Goal: Entertainment & Leisure: Consume media (video, audio)

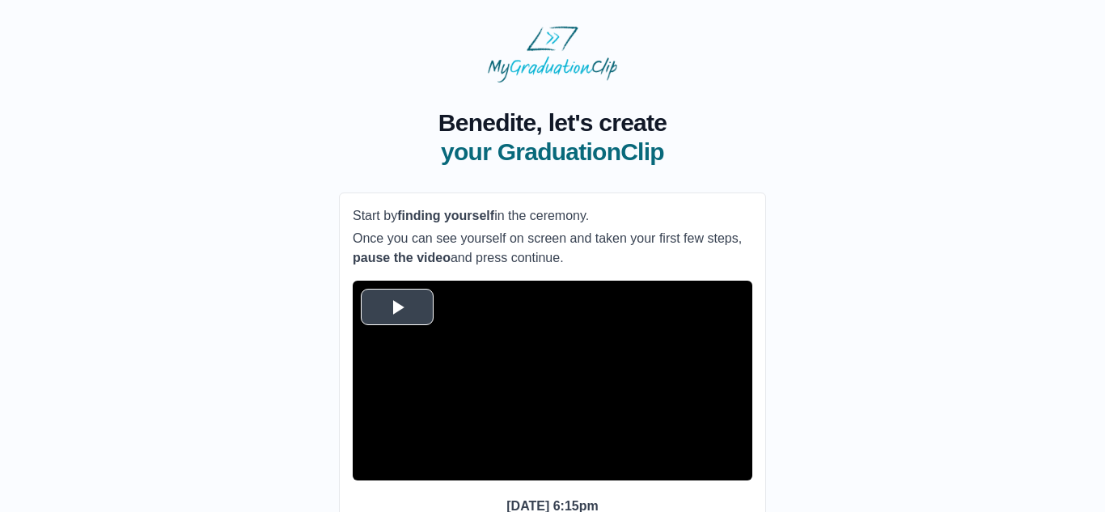
click at [397, 307] on span "Video Player" at bounding box center [397, 307] width 0 height 0
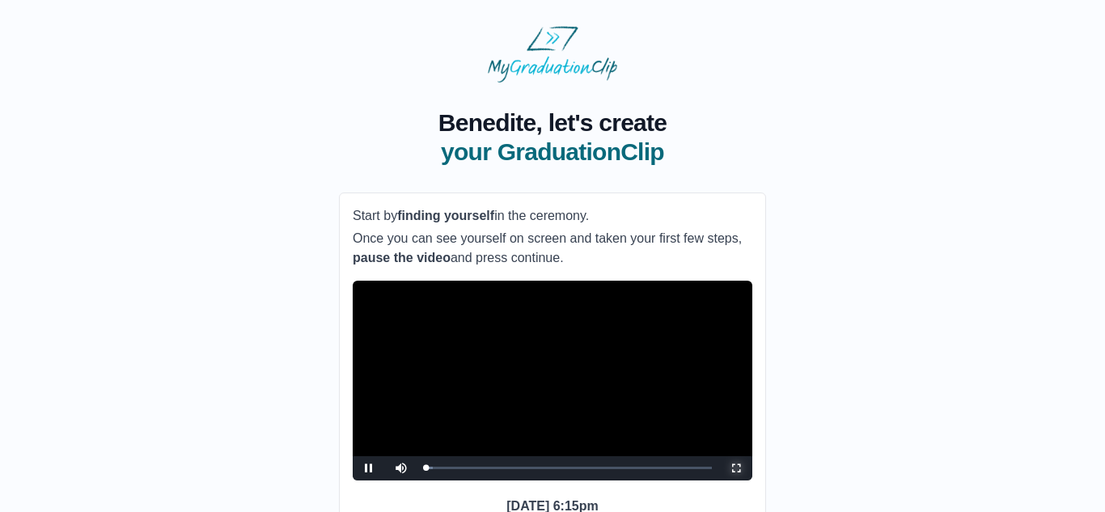
click at [736, 468] on span "Video Player" at bounding box center [736, 468] width 0 height 0
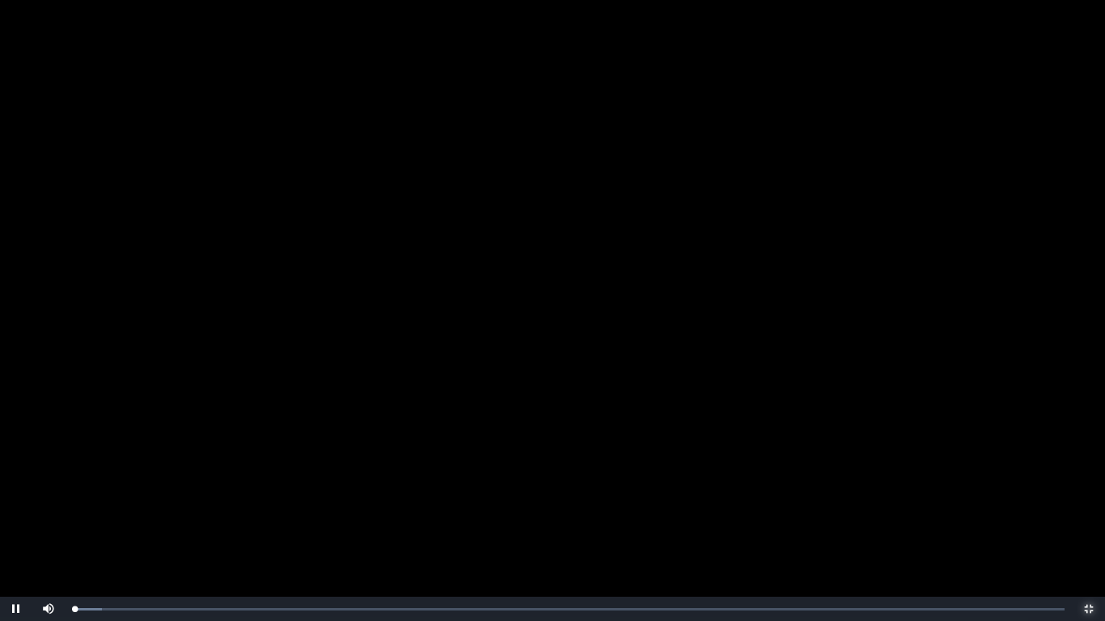
click at [1072, 511] on button "Non-Fullscreen" at bounding box center [1088, 609] width 32 height 24
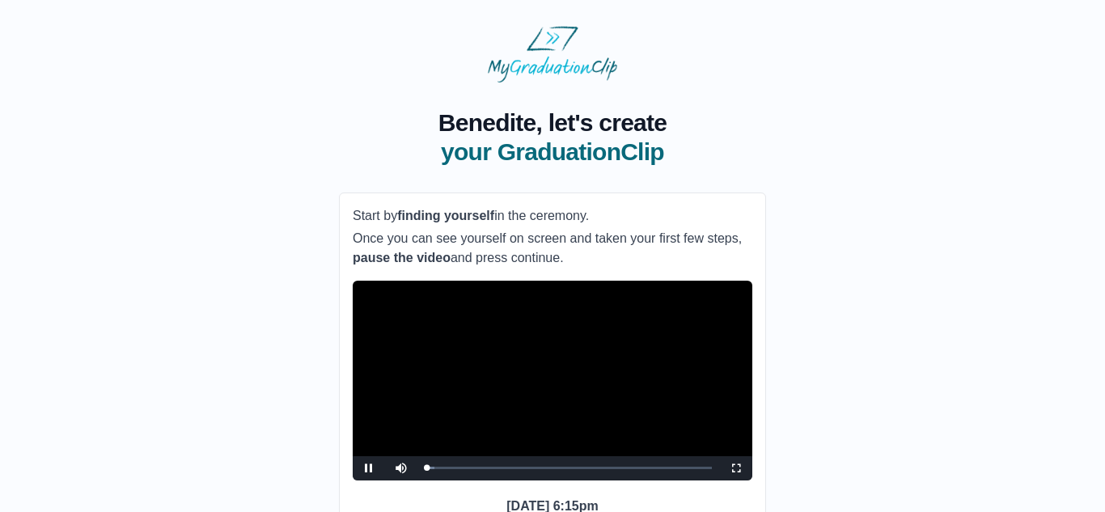
click at [595, 446] on video "Video Player" at bounding box center [553, 381] width 400 height 200
click at [369, 468] on span "Video Player" at bounding box center [369, 468] width 0 height 0
click at [736, 468] on span "Video Player" at bounding box center [736, 468] width 0 height 0
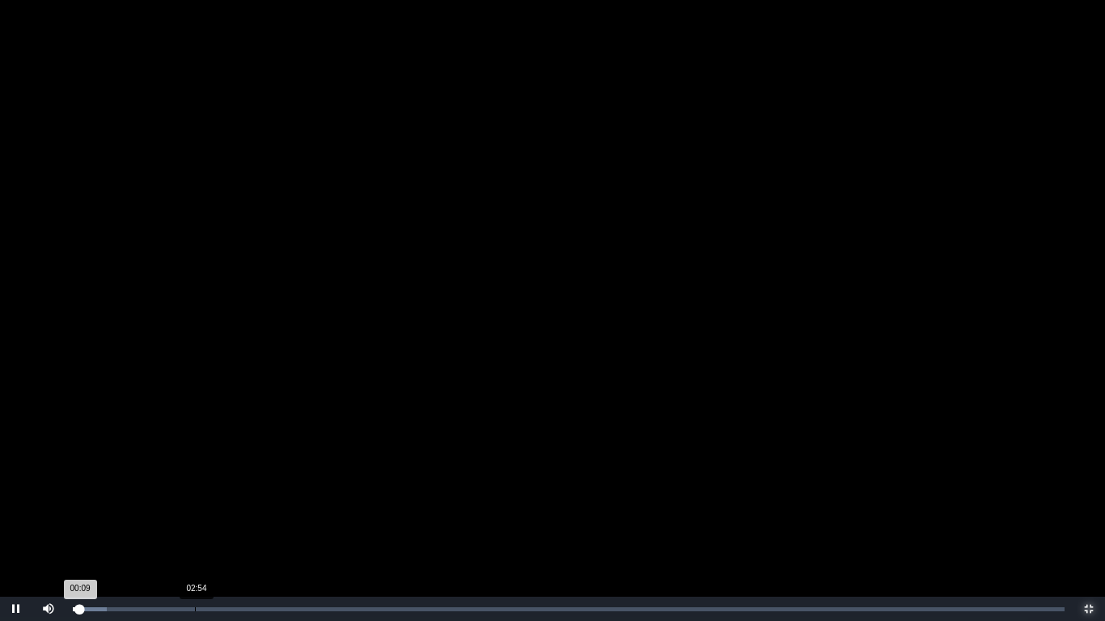
click at [195, 511] on div "Loaded : 0% 02:54 00:09 Progress : 0%" at bounding box center [569, 609] width 1008 height 24
click at [237, 511] on div "Loaded : 0% 03:54 02:54 Progress : 0%" at bounding box center [569, 609] width 1008 height 24
click at [309, 511] on div "Loaded : 0% 05:36 03:54 Progress : 0%" at bounding box center [569, 609] width 1008 height 24
click at [349, 511] on div "Loaded : 0% 06:33 05:36 Progress : 0%" at bounding box center [569, 609] width 1008 height 24
click at [382, 511] on div "Loaded : 0% 07:20 06:33 Progress : 0%" at bounding box center [569, 609] width 1008 height 24
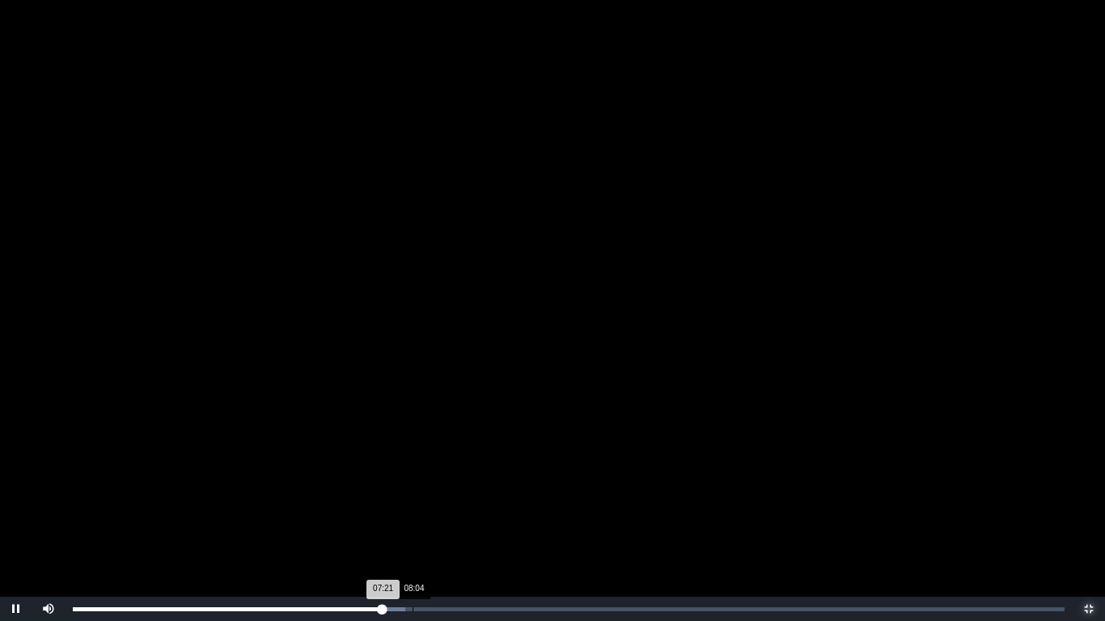
click at [412, 511] on div "Loaded : 0% 08:04 07:21 Progress : 0%" at bounding box center [569, 609] width 1008 height 24
click at [418, 511] on div "Loaded : 0% 08:12 08:05 Progress : 0%" at bounding box center [569, 609] width 1008 height 24
click at [404, 511] on div "Loaded : 0% 07:52 08:13 Progress : 0%" at bounding box center [569, 609] width 1008 height 24
click at [378, 511] on div "Loaded : 0% 07:15 07:53 Progress : 0%" at bounding box center [569, 609] width 1008 height 24
click at [396, 511] on div "07:41" at bounding box center [396, 609] width 1 height 4
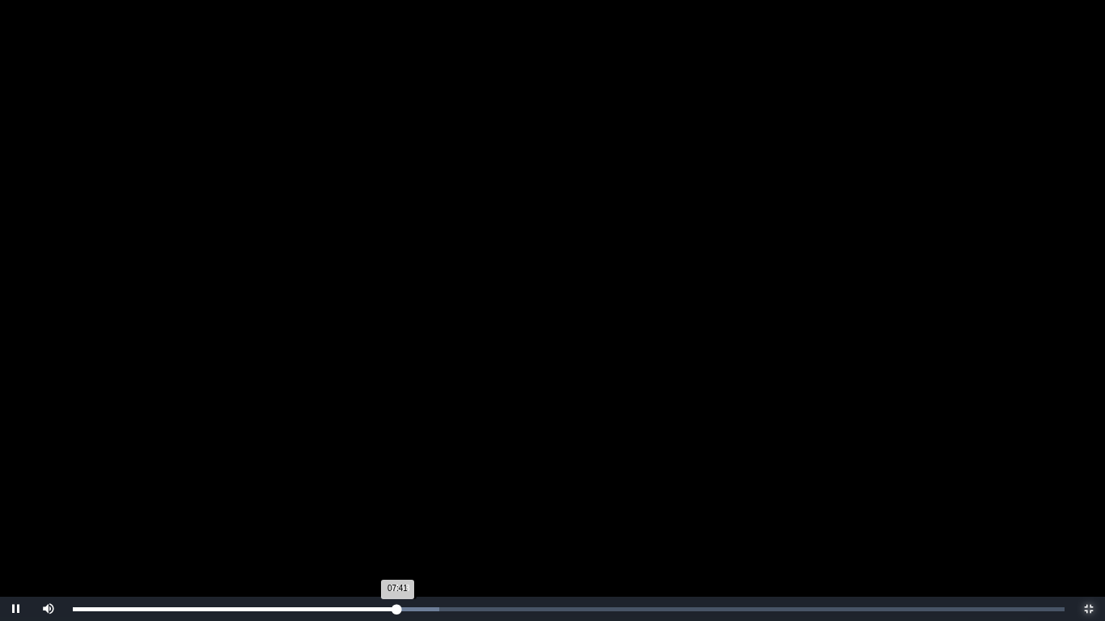
click at [396, 511] on div "07:41 Progress : 0%" at bounding box center [234, 609] width 323 height 4
click at [1072, 511] on button "Non-Fullscreen" at bounding box center [1088, 609] width 32 height 24
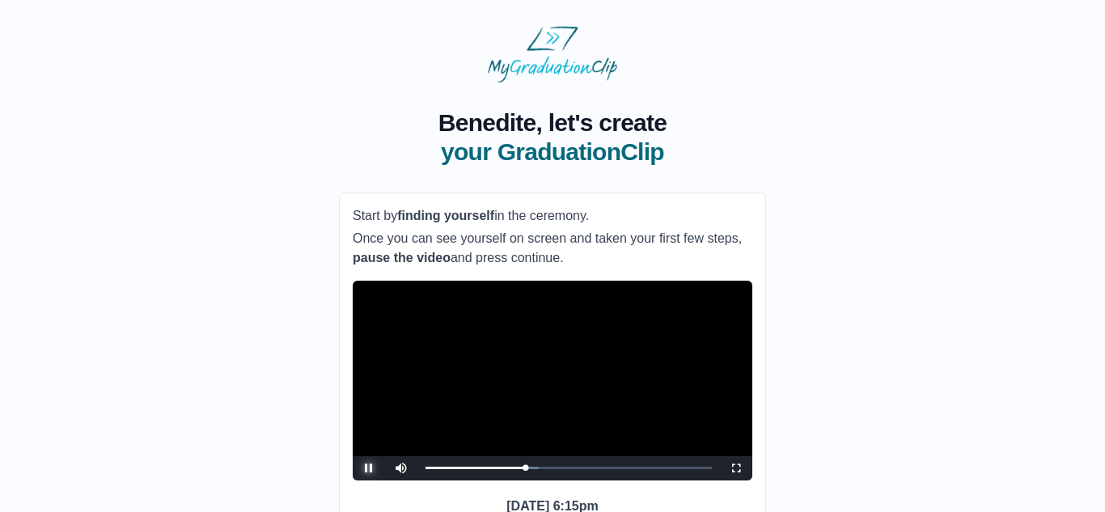
click at [369, 468] on span "Video Player" at bounding box center [369, 468] width 0 height 0
click at [736, 468] on span "Video Player" at bounding box center [736, 468] width 0 height 0
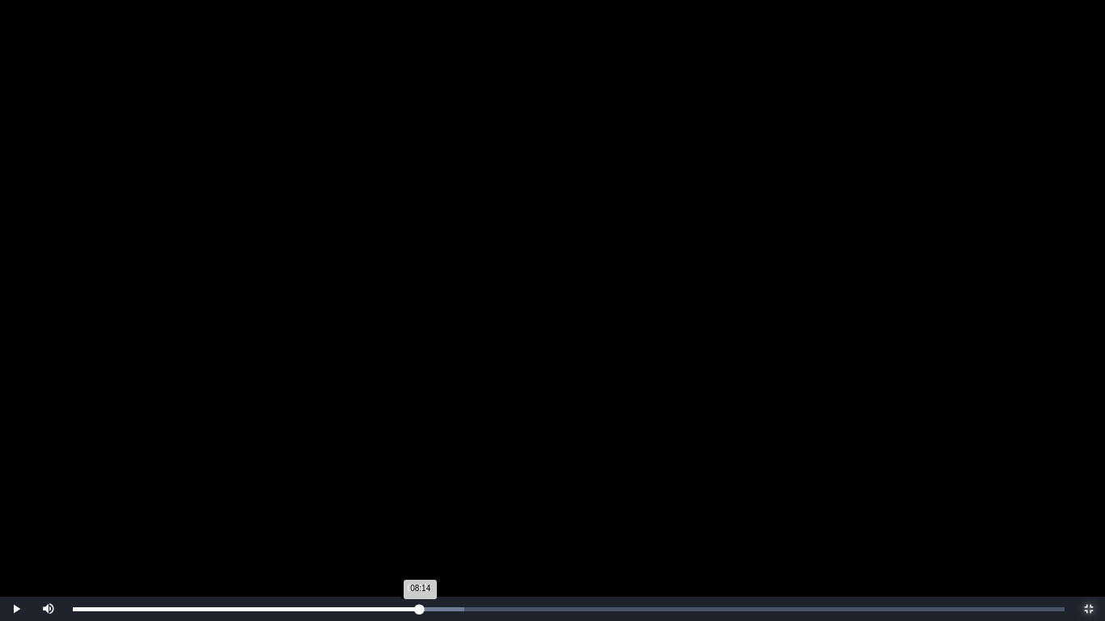
click at [415, 511] on div "08:14 Progress : 0%" at bounding box center [246, 609] width 347 height 4
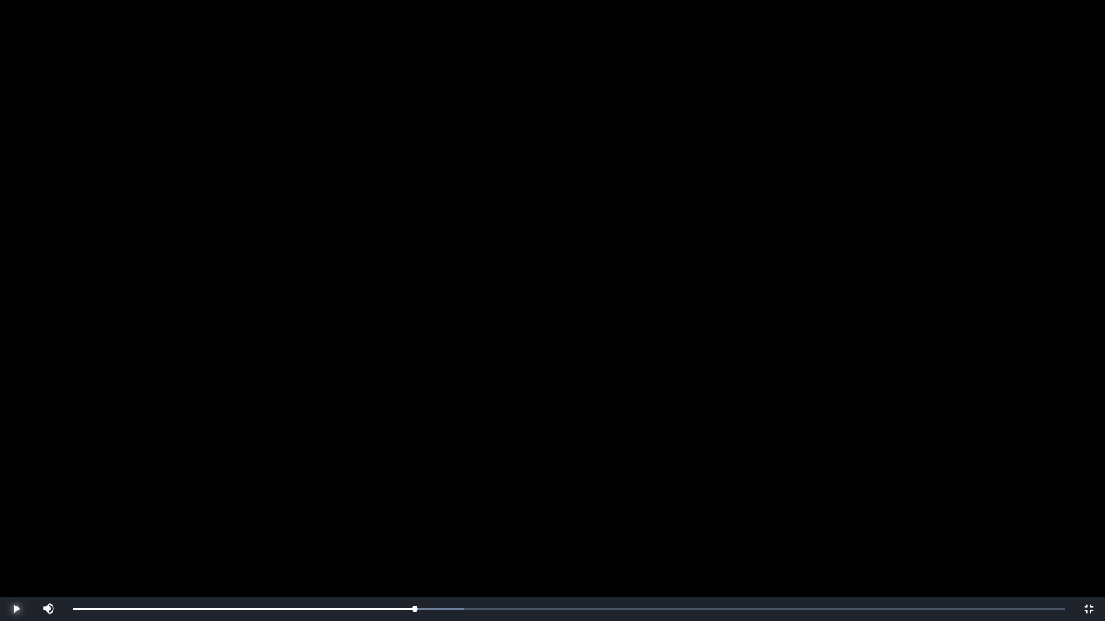
click at [16, 511] on span "Video Player" at bounding box center [16, 609] width 0 height 0
click at [422, 511] on div "08:24 Progress : 0%" at bounding box center [249, 609] width 353 height 4
click at [421, 511] on div "08:19 Progress : 0%" at bounding box center [248, 609] width 350 height 4
click at [420, 511] on div "08:23 Progress : 0%" at bounding box center [249, 609] width 353 height 4
click at [420, 511] on div "08:24 Progress : 0%" at bounding box center [249, 609] width 353 height 4
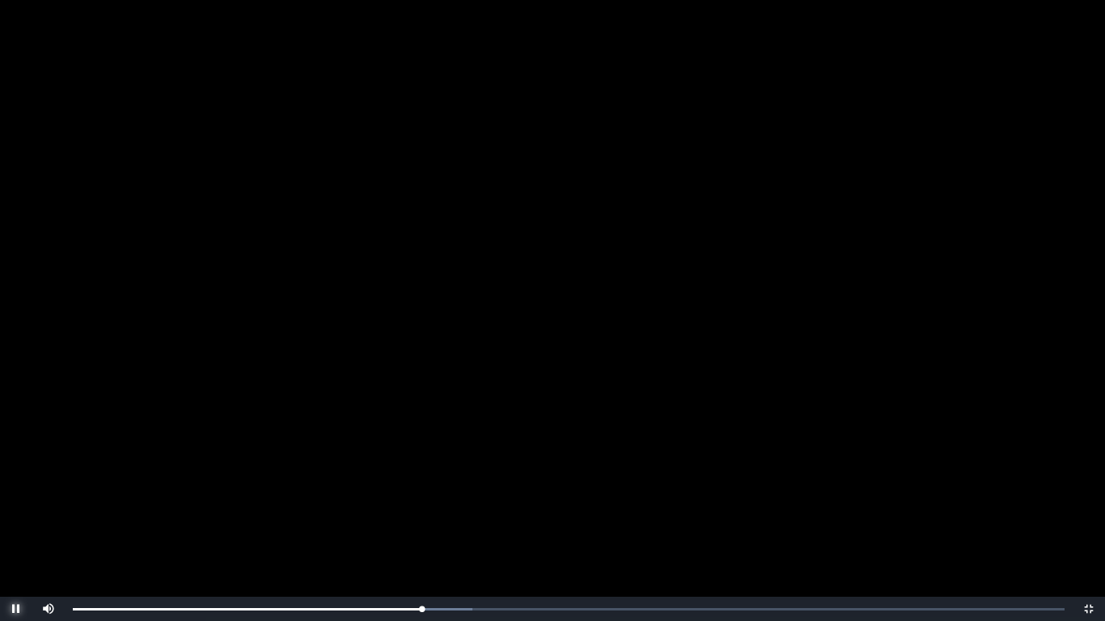
click at [16, 511] on span "Video Player" at bounding box center [16, 609] width 0 height 0
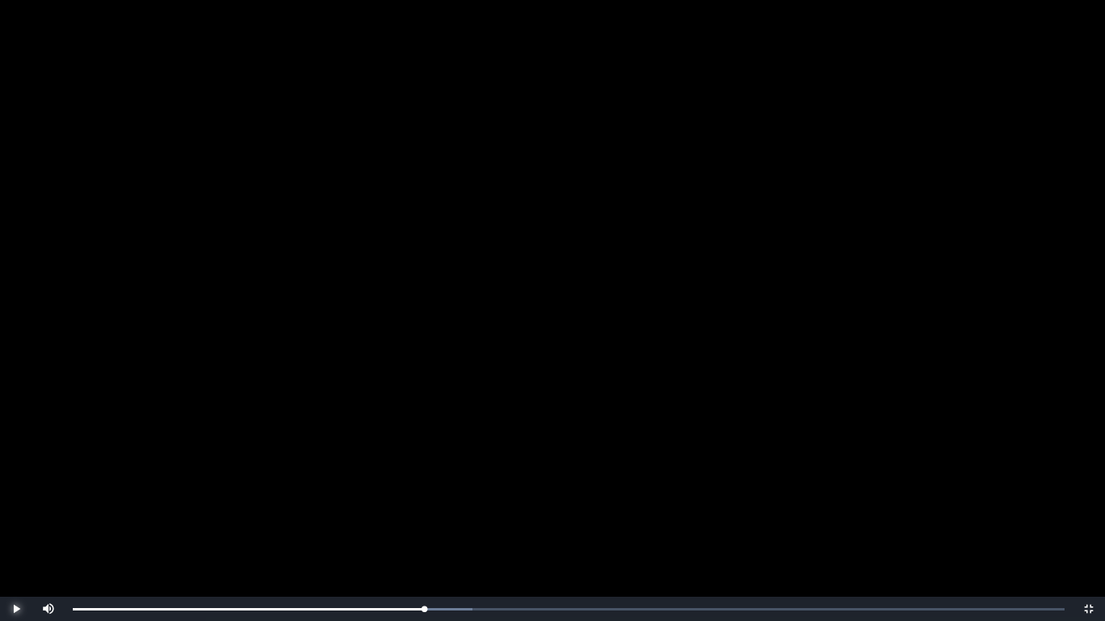
click at [16, 511] on span "Video Player" at bounding box center [16, 609] width 0 height 0
click at [422, 511] on div "08:21 Progress : 0%" at bounding box center [249, 609] width 352 height 4
click at [416, 511] on div "08:18 Progress : 0%" at bounding box center [247, 609] width 349 height 4
click at [412, 511] on div "08:10 Progress : 0%" at bounding box center [245, 609] width 344 height 4
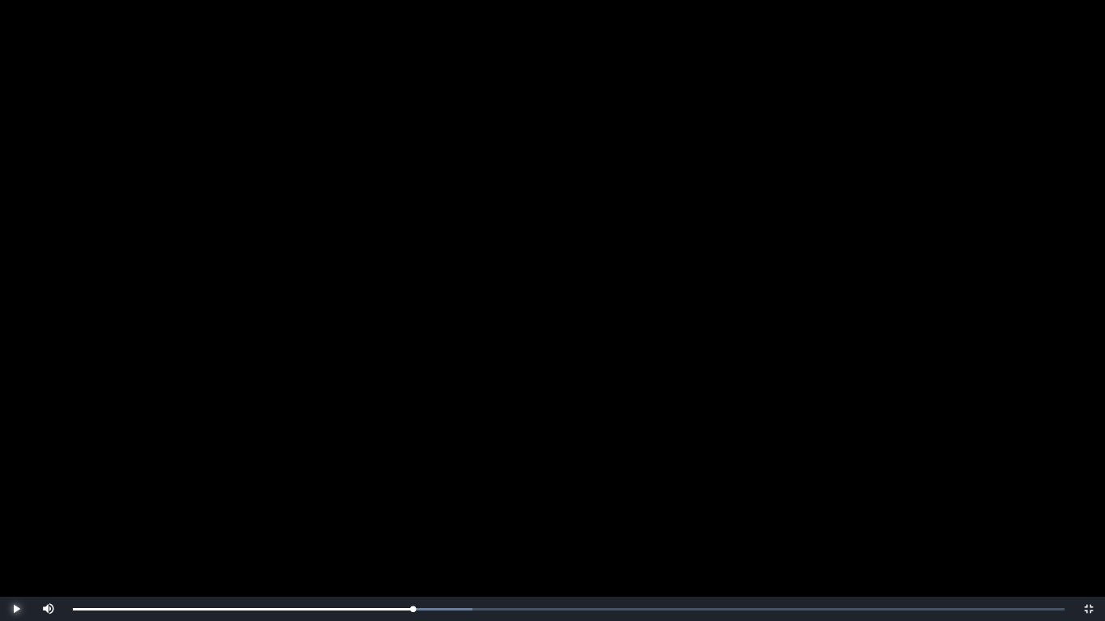
click at [16, 511] on span "Video Player" at bounding box center [16, 609] width 0 height 0
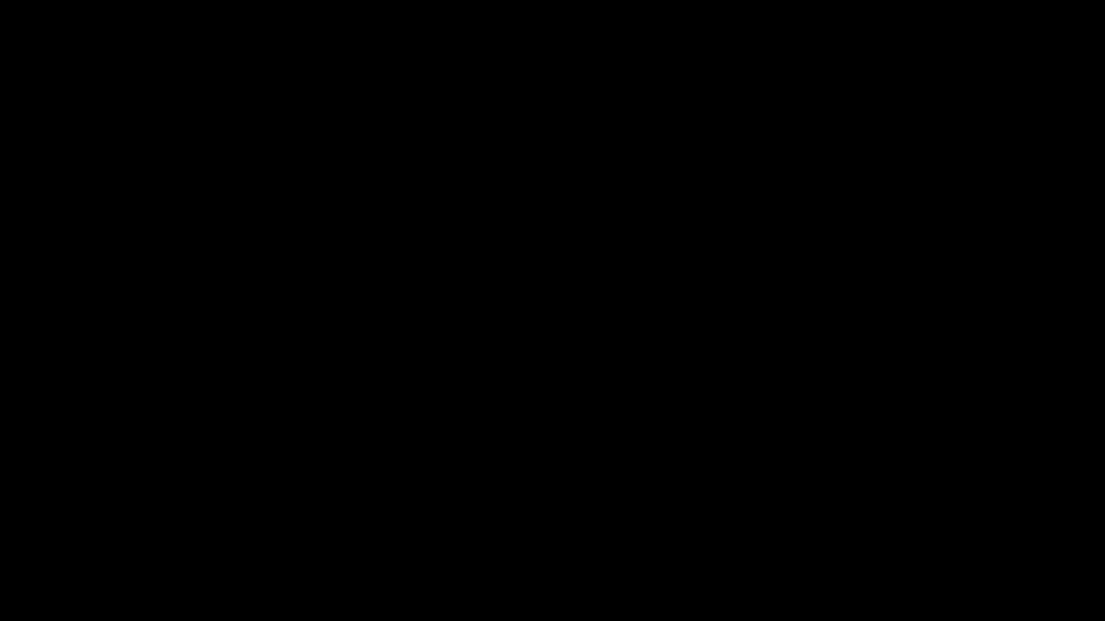
click at [16, 511] on span "Video Player" at bounding box center [16, 609] width 0 height 0
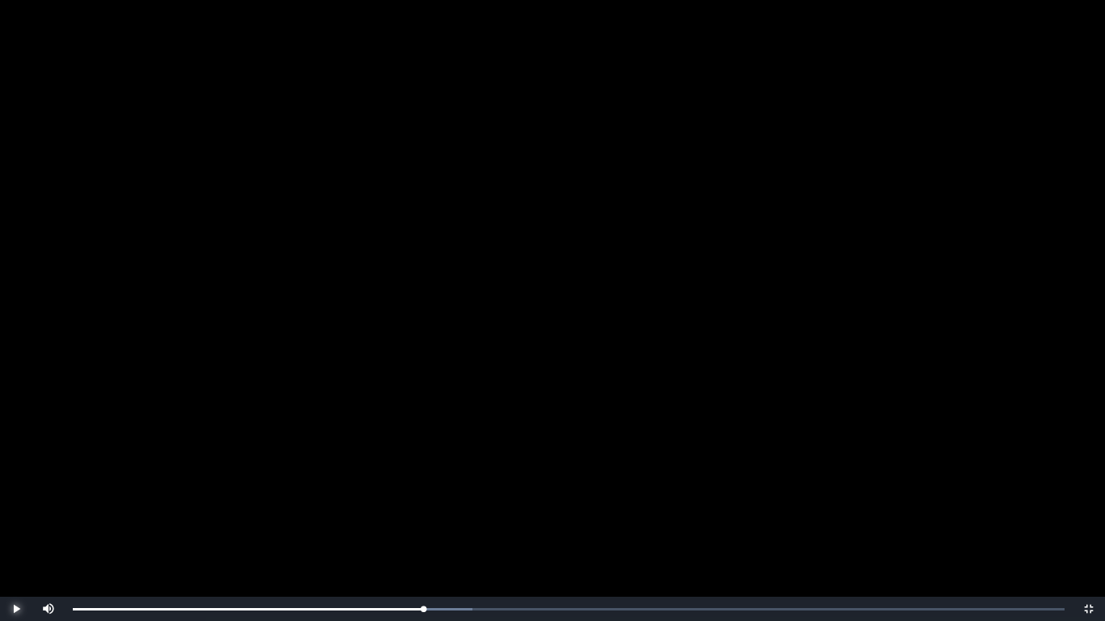
click at [16, 511] on span "Video Player" at bounding box center [16, 609] width 0 height 0
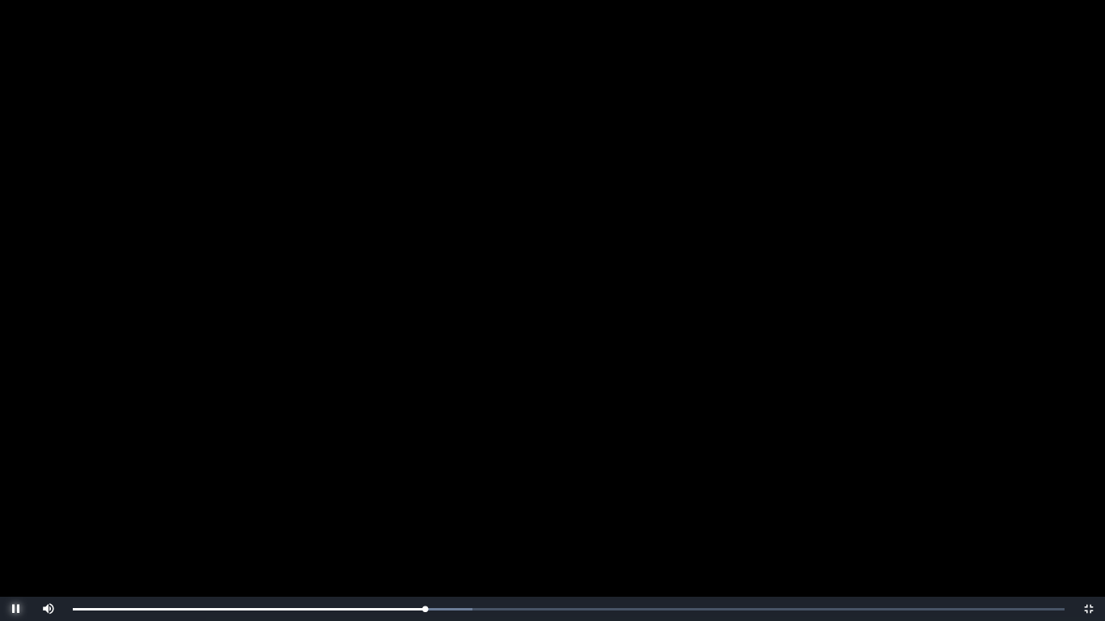
click at [16, 511] on span "Video Player" at bounding box center [16, 609] width 0 height 0
click at [421, 511] on div "08:22 Progress : 0%" at bounding box center [249, 609] width 352 height 4
click at [16, 511] on span "Video Player" at bounding box center [16, 609] width 0 height 0
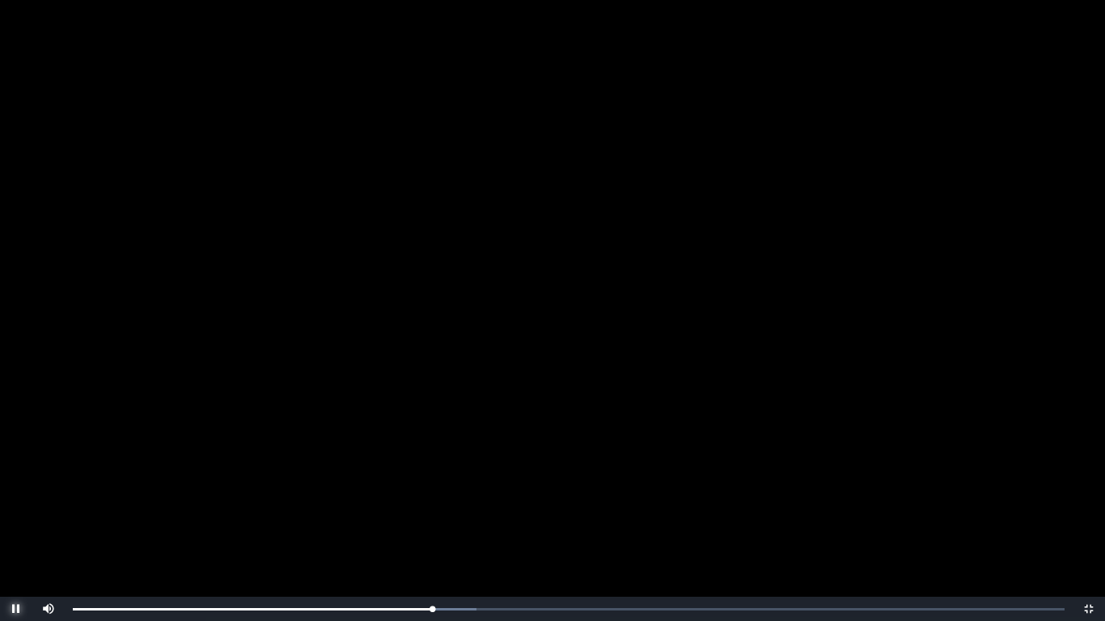
click at [16, 511] on span "Video Player" at bounding box center [16, 609] width 0 height 0
click at [1089, 511] on span "Video Player" at bounding box center [1089, 609] width 0 height 0
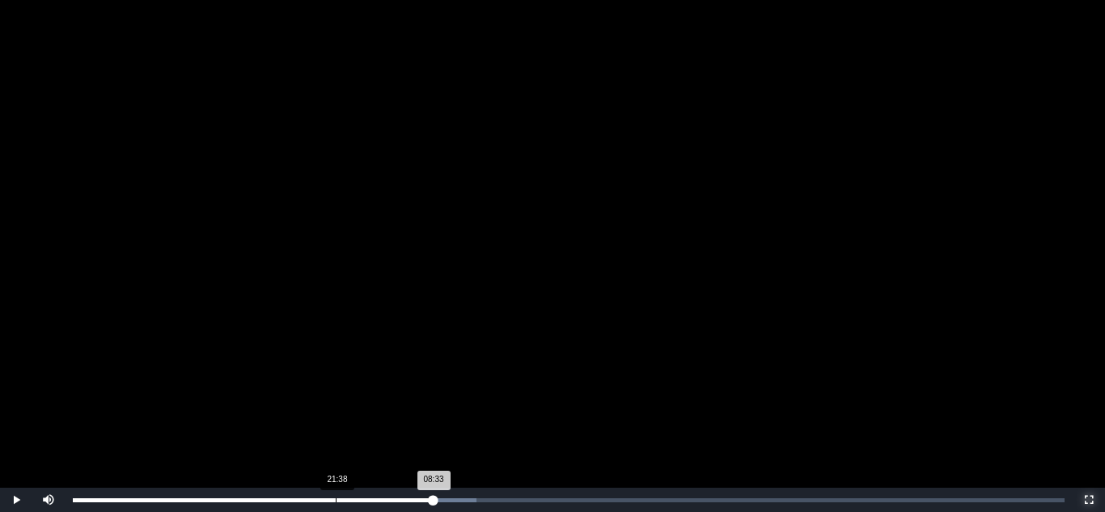
click at [689, 491] on div "Loaded : 0% 21:38 08:33 Progress : 0%" at bounding box center [569, 500] width 1008 height 24
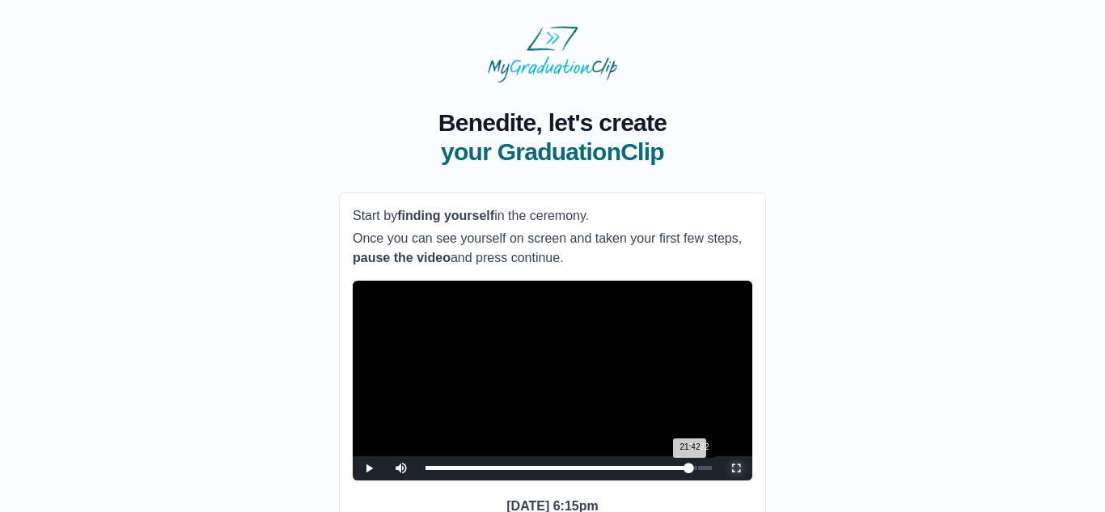
click at [698, 470] on div "22:22" at bounding box center [697, 468] width 1 height 4
click at [704, 480] on div "Loaded : 0% 22:54 22:26 Progress : 0%" at bounding box center [568, 468] width 302 height 24
click at [712, 470] on div "23:34" at bounding box center [712, 468] width 1 height 4
click at [495, 480] on div "Loaded : 0% 05:43 23:33 Progress : 0%" at bounding box center [568, 468] width 302 height 24
click at [481, 480] on div "Loaded : 0% 04:35 05:43 Progress : 0%" at bounding box center [568, 468] width 302 height 24
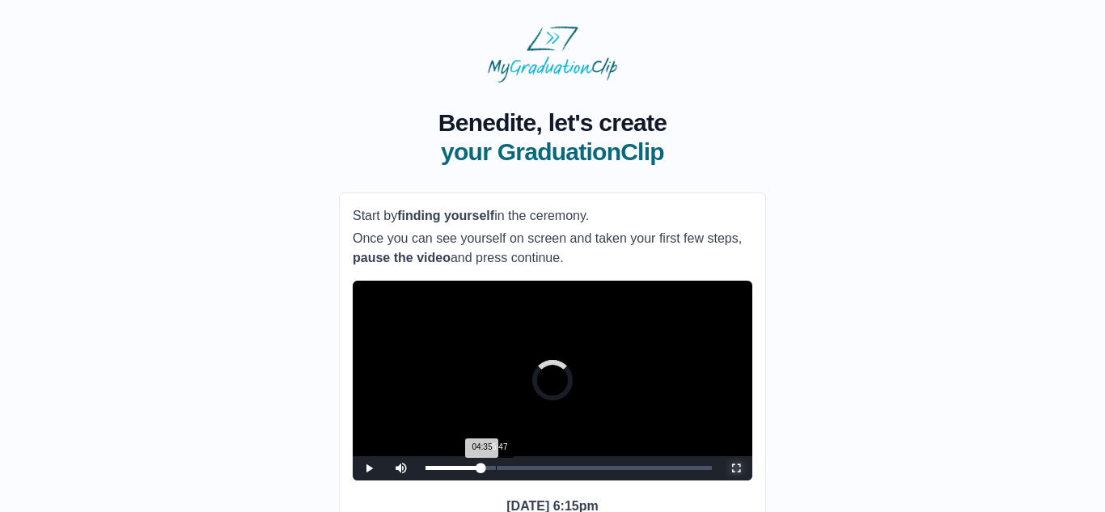
click at [496, 480] on div "Loaded : 0% 05:47 04:35 Progress : 0%" at bounding box center [568, 468] width 302 height 24
click at [501, 480] on div "Loaded : 0% 06:15 05:47 Progress : 0%" at bounding box center [568, 468] width 302 height 24
click at [501, 470] on div "06:15 Progress : 0%" at bounding box center [463, 468] width 76 height 4
click at [507, 470] on div "06:43 Progress : 0%" at bounding box center [466, 468] width 82 height 4
click at [510, 470] on div "06:59 Progress : 0%" at bounding box center [467, 468] width 85 height 4
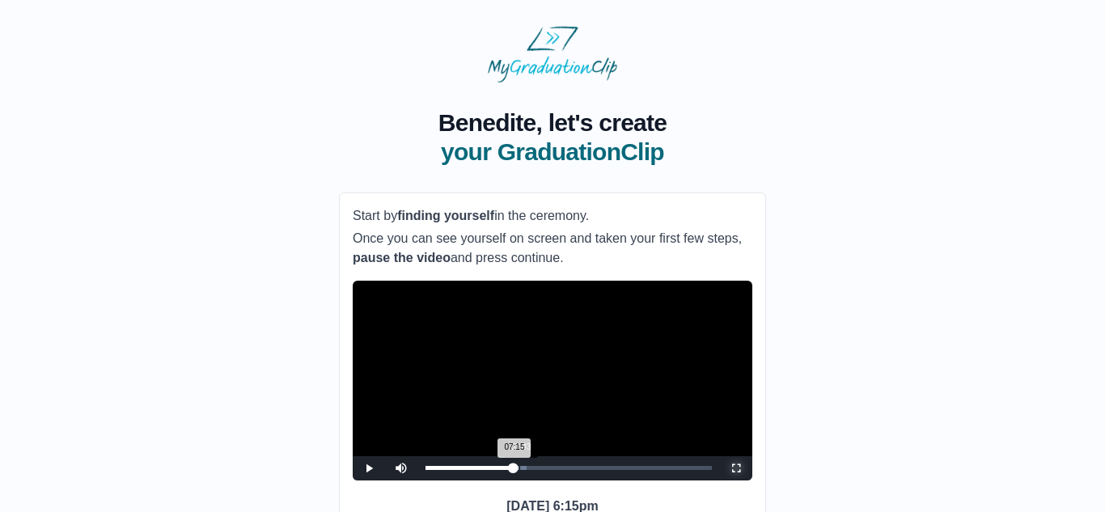
click at [519, 480] on div "Loaded : 0% 07:43 07:15 Progress : 0%" at bounding box center [568, 468] width 302 height 24
click at [526, 480] on div "Loaded : 0% 08:14 07:43 Progress : 0%" at bounding box center [568, 468] width 302 height 24
click at [520, 470] on div "08:14 Progress : 0%" at bounding box center [475, 468] width 100 height 4
click at [520, 470] on div "07:47 Progress : 0%" at bounding box center [472, 468] width 95 height 4
click at [552, 480] on div "Loaded : 0% 10:02 07:47 Progress : 0%" at bounding box center [568, 468] width 302 height 24
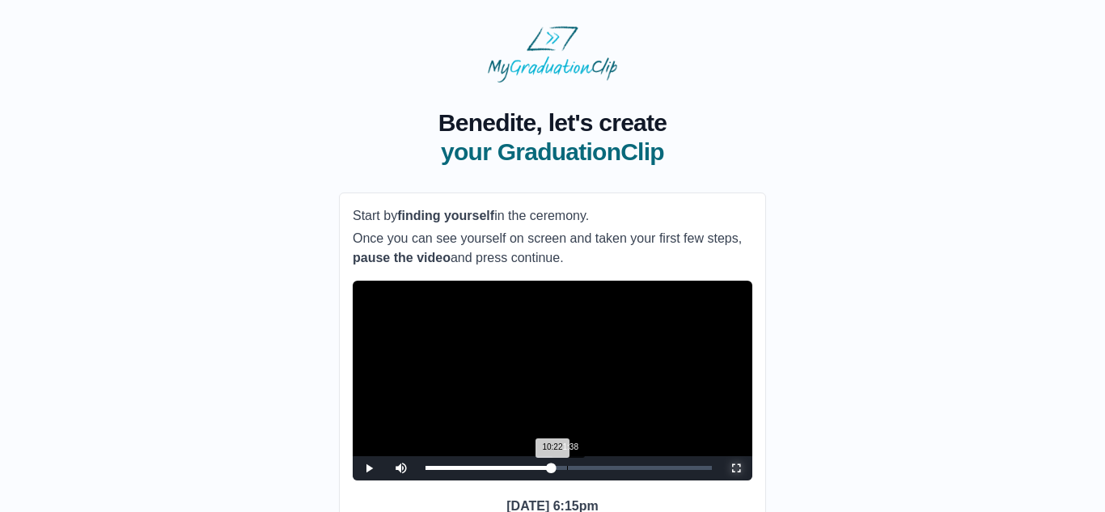
click at [567, 480] on div "Loaded : 0% 11:38 10:22 Progress : 0%" at bounding box center [568, 468] width 302 height 24
click at [581, 480] on div "Loaded : 0% 12:50 11:38 Progress : 0%" at bounding box center [568, 468] width 302 height 24
click at [596, 480] on div "Loaded : 0% 14:02 12:50 Progress : 0%" at bounding box center [568, 468] width 302 height 24
click at [607, 480] on div "Loaded : 0% 14:46 14:02 Progress : 0%" at bounding box center [568, 468] width 302 height 24
click at [623, 480] on div "Loaded : 0% 16:14 14:54 Progress : 0%" at bounding box center [568, 468] width 302 height 24
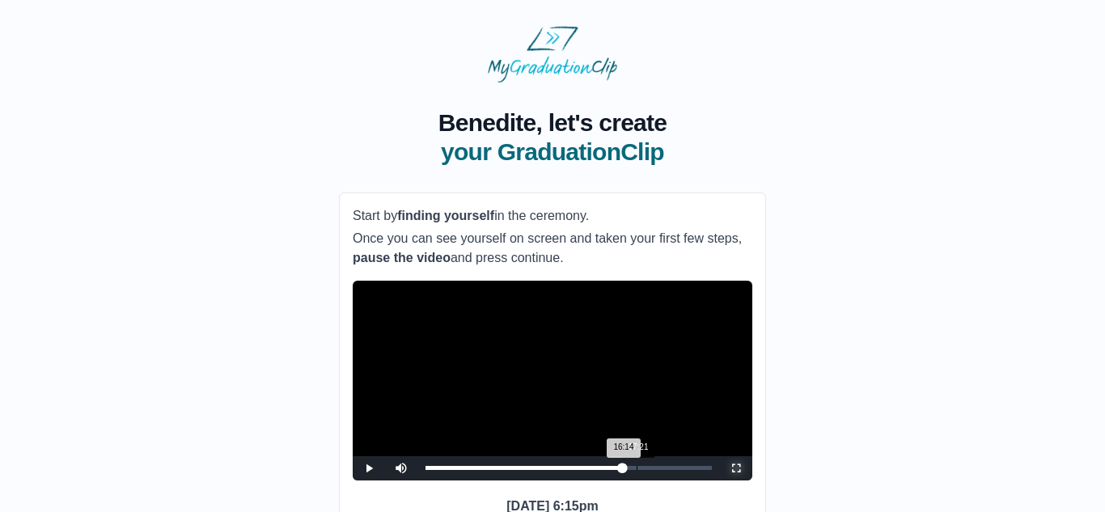
click at [637, 480] on div "Loaded : 0% 17:21 16:14 Progress : 0%" at bounding box center [568, 468] width 302 height 24
click at [630, 480] on div "Loaded : 0% 16:49 17:25 Progress : 0%" at bounding box center [568, 468] width 302 height 24
click at [621, 470] on div "16:06" at bounding box center [621, 468] width 1 height 4
click at [369, 468] on span "Video Player" at bounding box center [369, 468] width 0 height 0
click at [549, 480] on div "Loaded : 0% 10:10 16:13 Progress : 0%" at bounding box center [568, 468] width 302 height 24
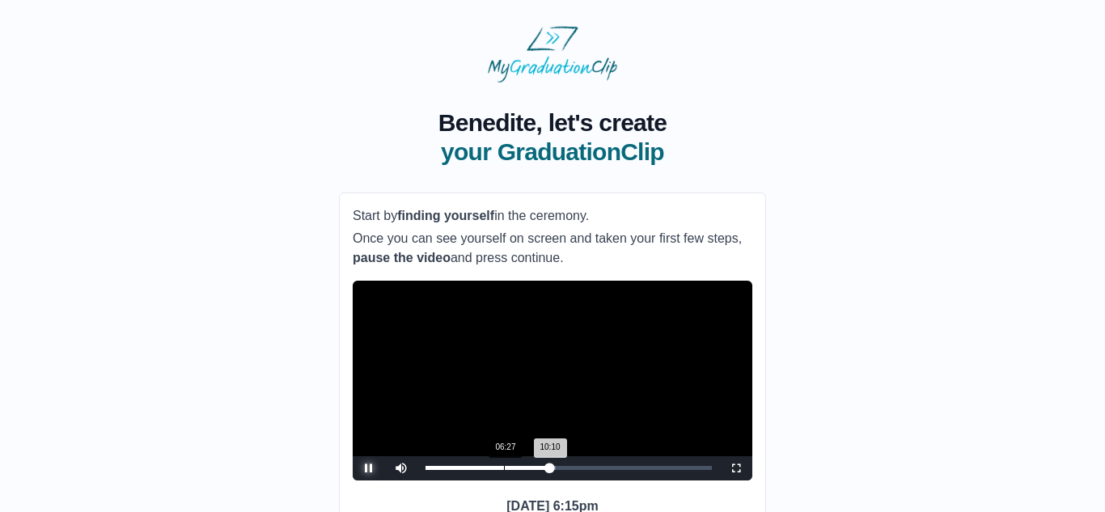
click at [504, 470] on div "06:27" at bounding box center [504, 468] width 1 height 4
click at [496, 470] on div "05:47" at bounding box center [496, 468] width 1 height 4
click at [480, 470] on div "04:31" at bounding box center [480, 468] width 1 height 4
click at [496, 470] on div "Loaded : 0% 05:43 04:27 Progress : 0%" at bounding box center [568, 468] width 286 height 4
click at [501, 480] on div "Loaded : 0% 06:15 05:47 Progress : 0%" at bounding box center [568, 468] width 302 height 24
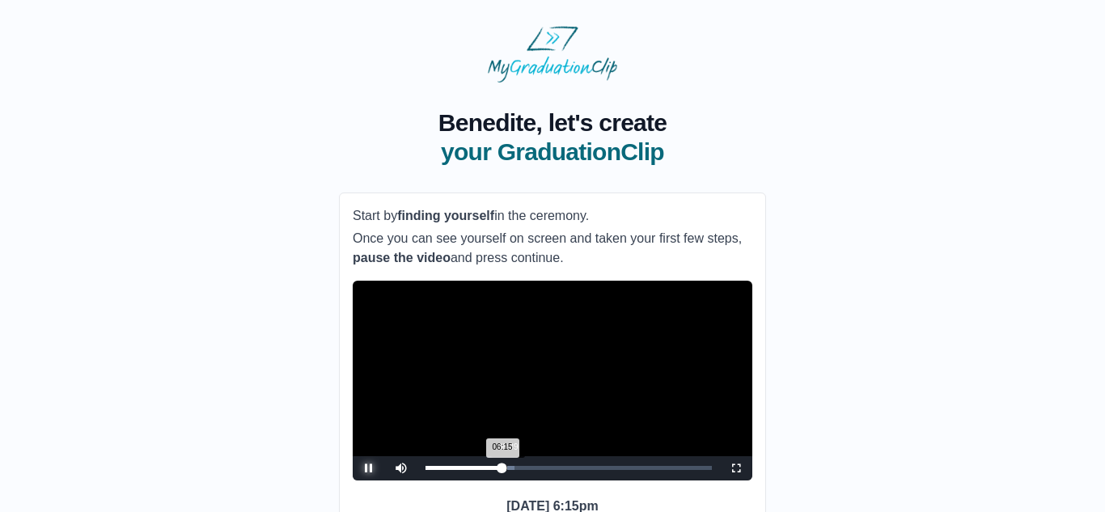
click at [501, 470] on div "06:15 Progress : 0%" at bounding box center [463, 468] width 76 height 4
click at [506, 470] on div "06:39 Progress : 0%" at bounding box center [465, 468] width 81 height 4
click at [512, 470] on div "07:07 Progress : 0%" at bounding box center [468, 468] width 87 height 4
click at [530, 480] on div "Loaded : 0% 08:34 07:35 Progress : 0%" at bounding box center [568, 468] width 302 height 24
click at [530, 470] on div "08:35 Progress : 0%" at bounding box center [477, 468] width 104 height 4
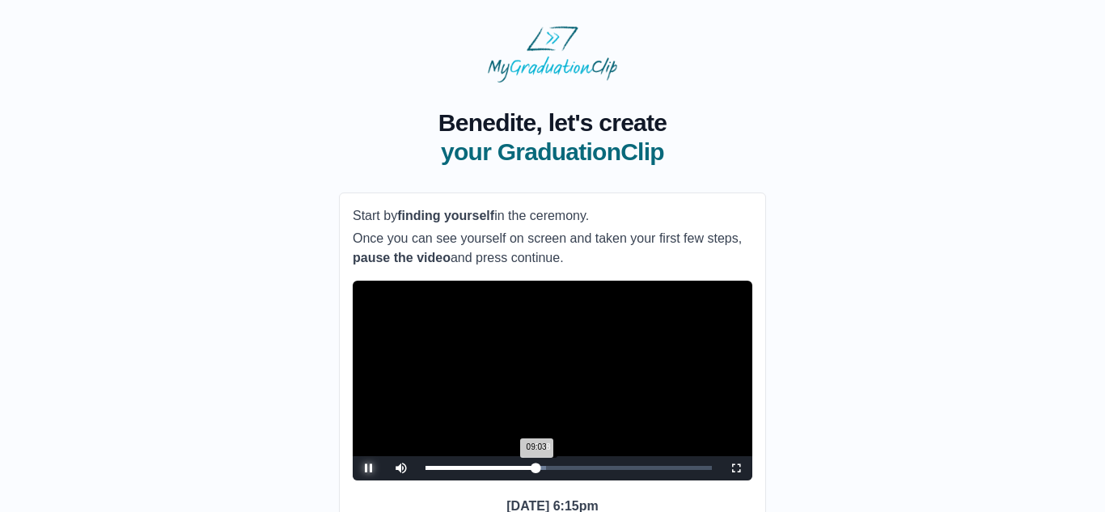
click at [535, 470] on div "09:03 Progress : 0%" at bounding box center [480, 468] width 110 height 4
click at [503, 470] on div "06:23" at bounding box center [503, 468] width 1 height 4
click at [484, 480] on div "Loaded : 0% 04:47 06:23 Progress : 0%" at bounding box center [568, 468] width 302 height 24
click at [463, 470] on div "03:03" at bounding box center [463, 468] width 1 height 4
click at [475, 470] on div "04:03" at bounding box center [475, 468] width 1 height 4
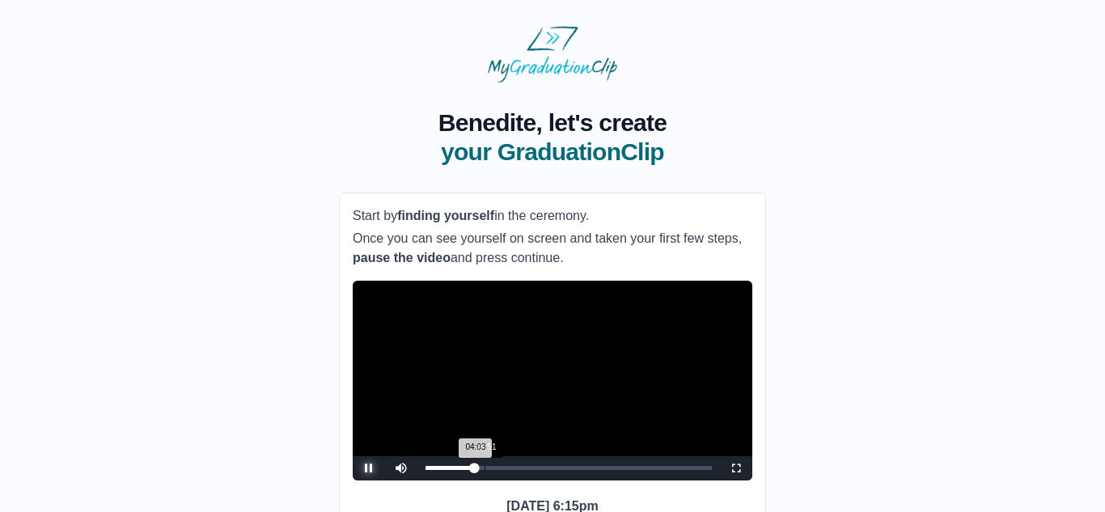
click at [484, 470] on div "04:51" at bounding box center [484, 468] width 1 height 4
click at [491, 480] on div "Loaded : 0% 05:19 04:51 Progress : 0%" at bounding box center [568, 468] width 302 height 24
click at [491, 470] on div "05:23 Progress : 0%" at bounding box center [458, 468] width 66 height 4
click at [493, 470] on div "05:35 Progress : 0%" at bounding box center [459, 468] width 68 height 4
click at [509, 480] on div "Loaded : 0% 06:55 06:00 Progress : 0%" at bounding box center [568, 468] width 302 height 24
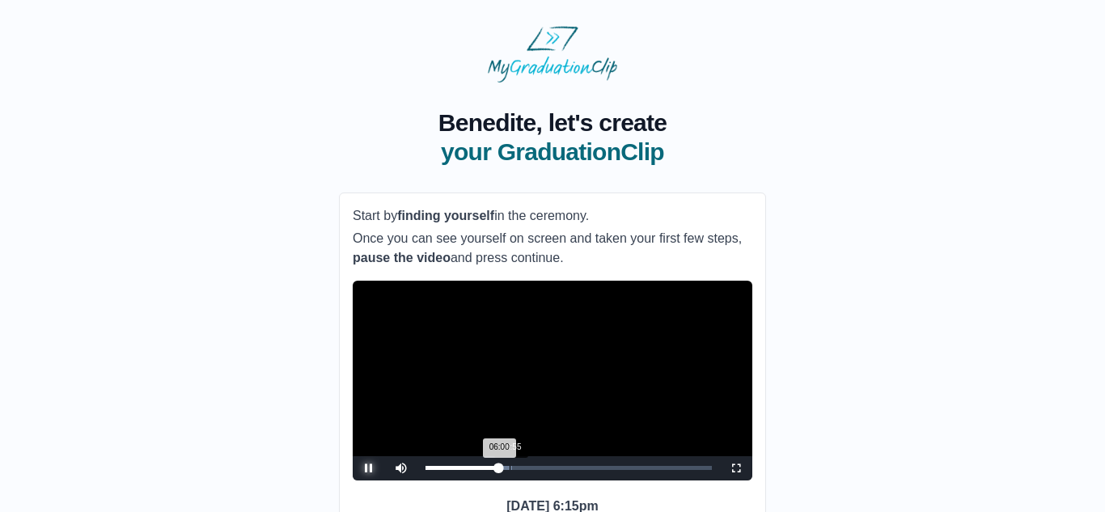
click at [498, 470] on div "06:00 Progress : 0%" at bounding box center [461, 468] width 73 height 4
